Goal: Task Accomplishment & Management: Manage account settings

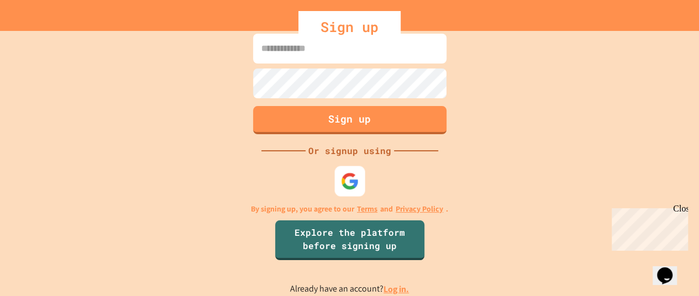
click at [349, 188] on img at bounding box center [349, 181] width 18 height 18
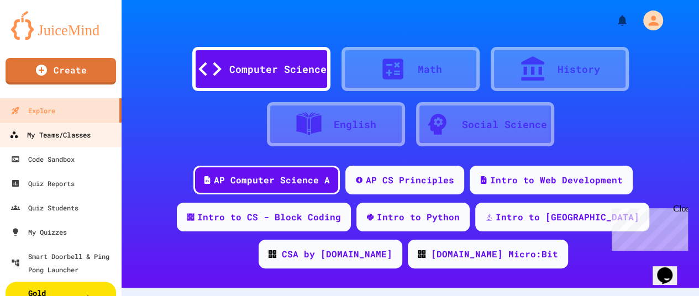
click at [86, 139] on div "My Teams/Classes" at bounding box center [49, 135] width 81 height 14
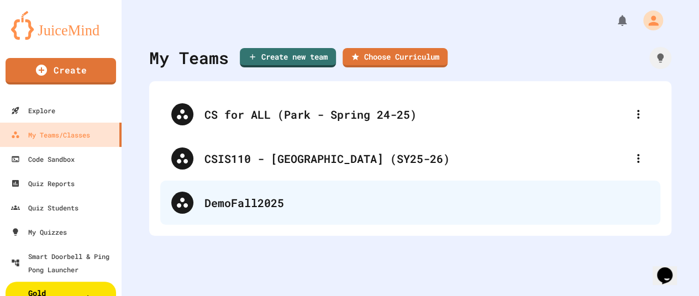
click at [224, 211] on div "DemoFall2025" at bounding box center [410, 203] width 500 height 44
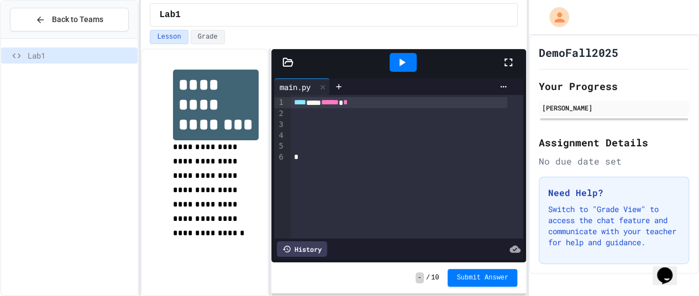
click at [328, 113] on div at bounding box center [407, 113] width 233 height 11
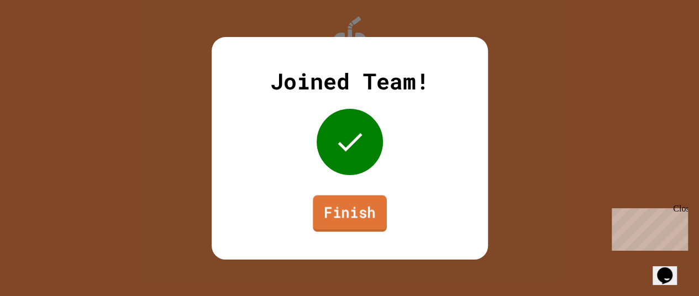
click at [342, 212] on link "Finish" at bounding box center [350, 213] width 74 height 36
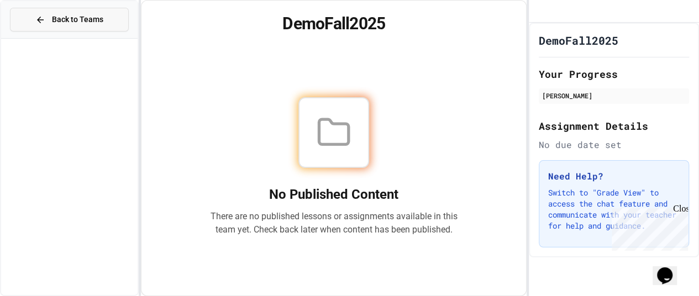
click at [88, 23] on span "Back to Teams" at bounding box center [77, 20] width 51 height 12
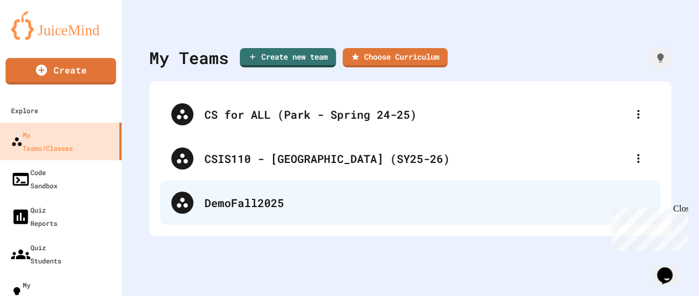
click at [251, 194] on div "DemoFall2025" at bounding box center [410, 203] width 500 height 44
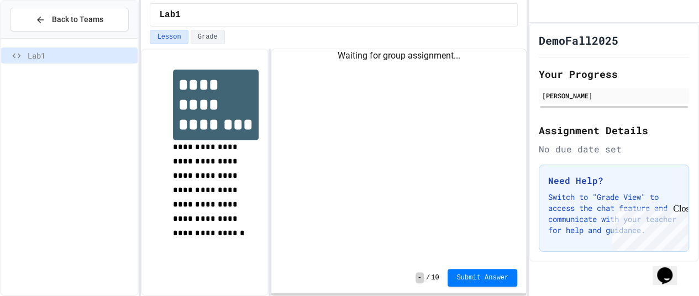
click at [682, 208] on div "Close" at bounding box center [680, 211] width 14 height 14
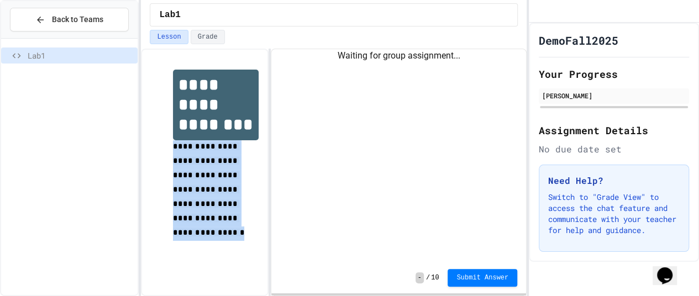
drag, startPoint x: 236, startPoint y: 208, endPoint x: 174, endPoint y: 151, distance: 84.4
click at [174, 151] on p "**********" at bounding box center [215, 190] width 85 height 101
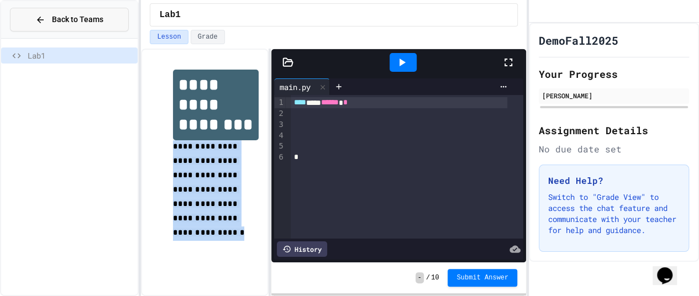
click at [79, 15] on span "Back to Teams" at bounding box center [77, 20] width 51 height 12
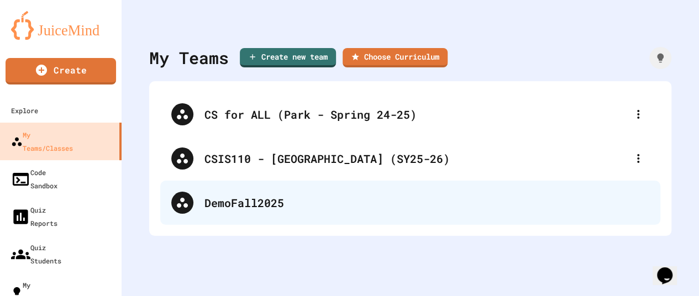
click at [294, 196] on div "DemoFall2025" at bounding box center [426, 202] width 445 height 17
